Goal: Communication & Community: Participate in discussion

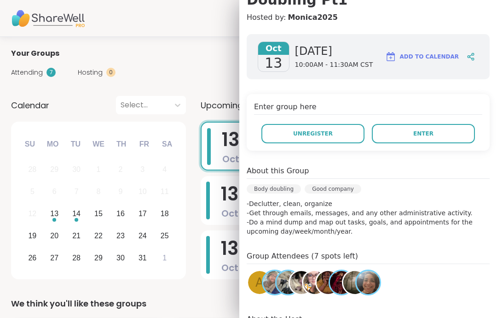
scroll to position [118, 0]
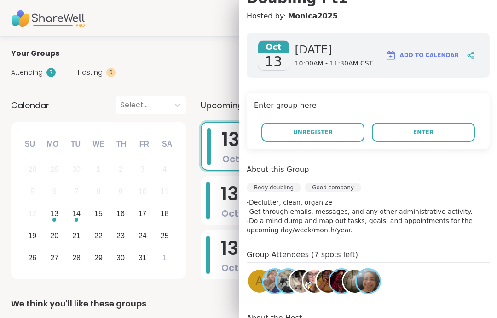
click at [456, 134] on button "Enter" at bounding box center [423, 131] width 103 height 19
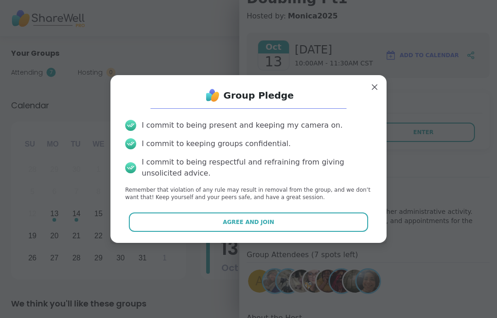
click at [356, 226] on button "Agree and Join" at bounding box center [249, 221] width 240 height 19
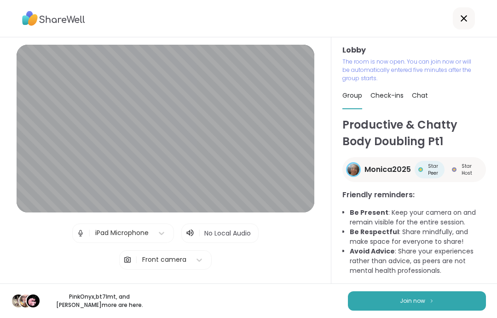
click at [447, 301] on button "Join now" at bounding box center [417, 300] width 138 height 19
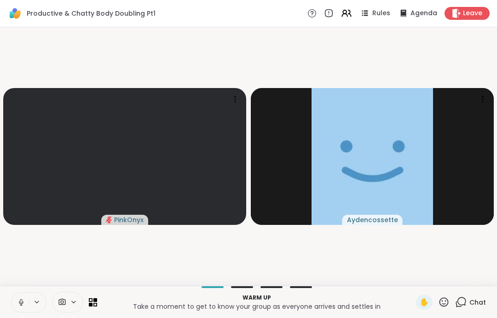
click at [21, 300] on icon at bounding box center [21, 302] width 8 height 8
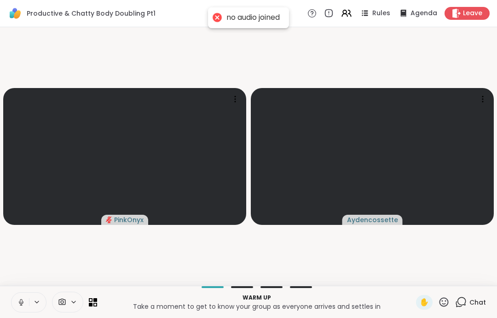
click at [21, 294] on button at bounding box center [20, 301] width 17 height 19
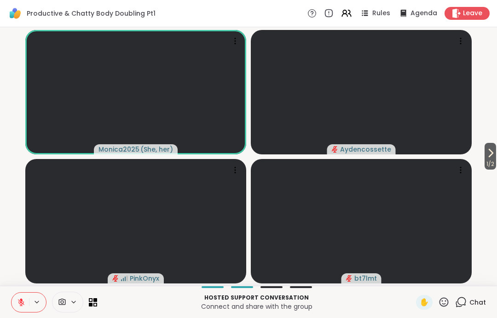
click at [25, 302] on button at bounding box center [20, 301] width 17 height 19
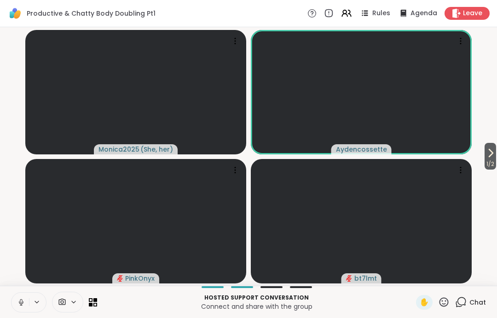
click at [18, 302] on icon at bounding box center [21, 302] width 8 height 8
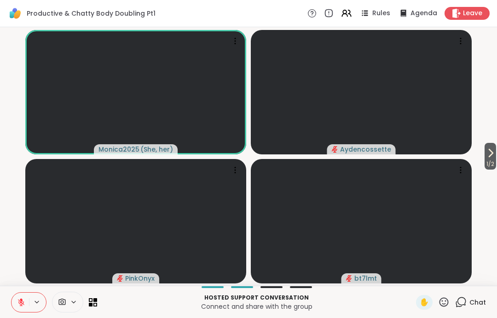
click at [15, 296] on button at bounding box center [20, 301] width 17 height 19
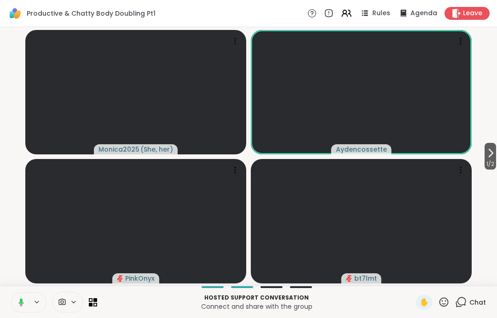
click at [24, 299] on button at bounding box center [19, 301] width 19 height 19
